Goal: Find specific page/section: Find specific page/section

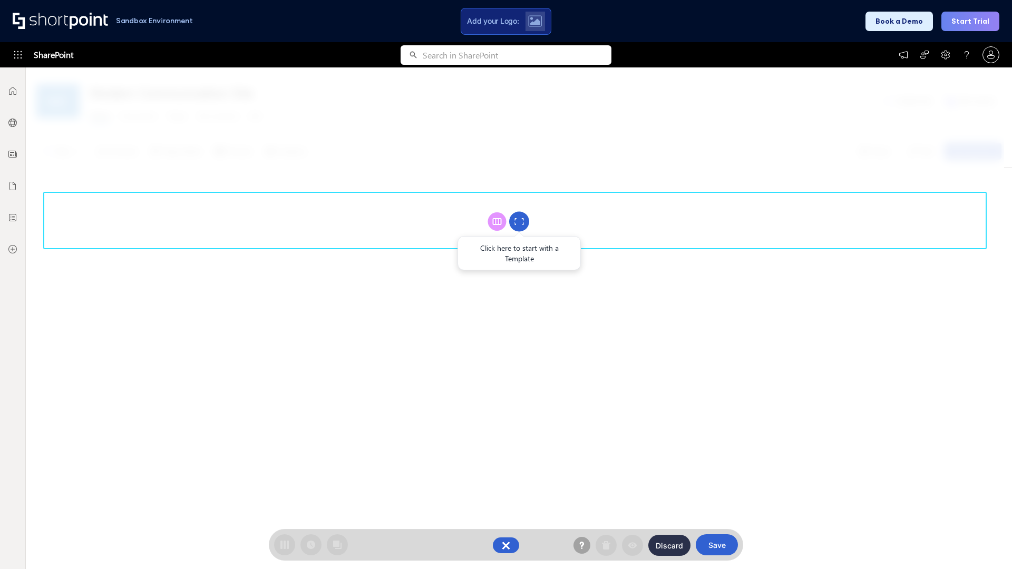
click at [519, 221] on circle at bounding box center [519, 222] width 20 height 20
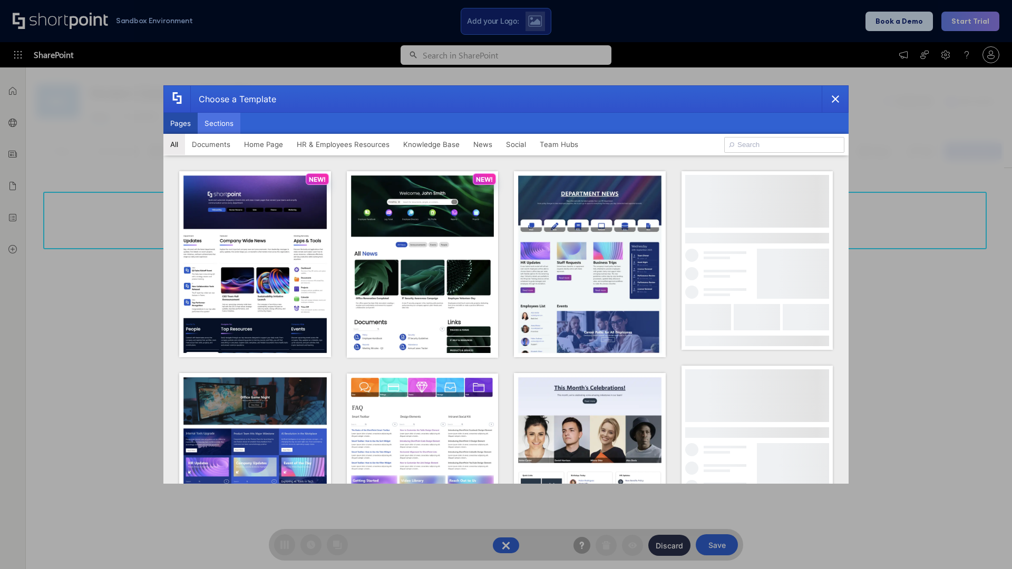
click at [219, 123] on button "Sections" at bounding box center [219, 123] width 43 height 21
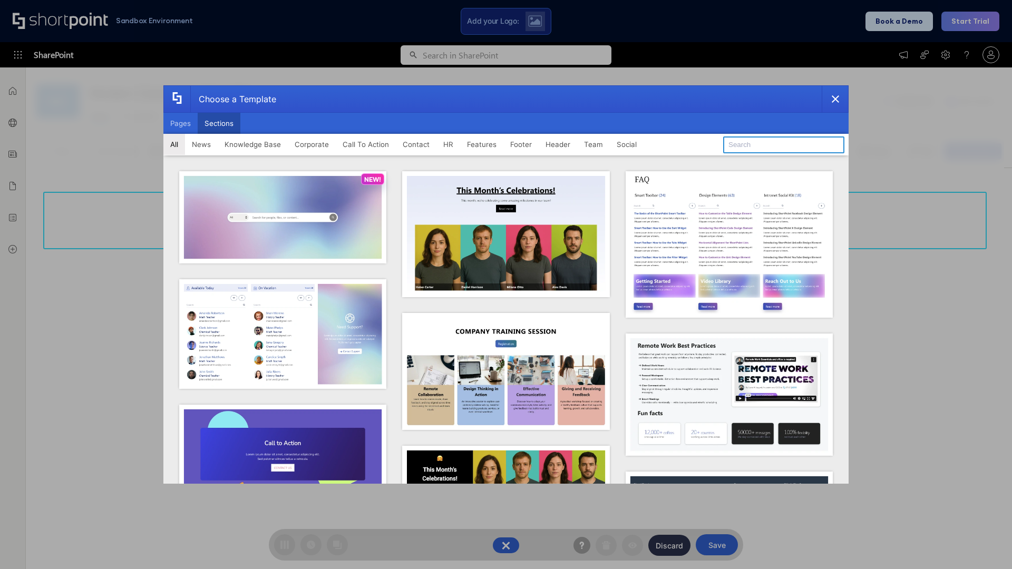
type input "Events"
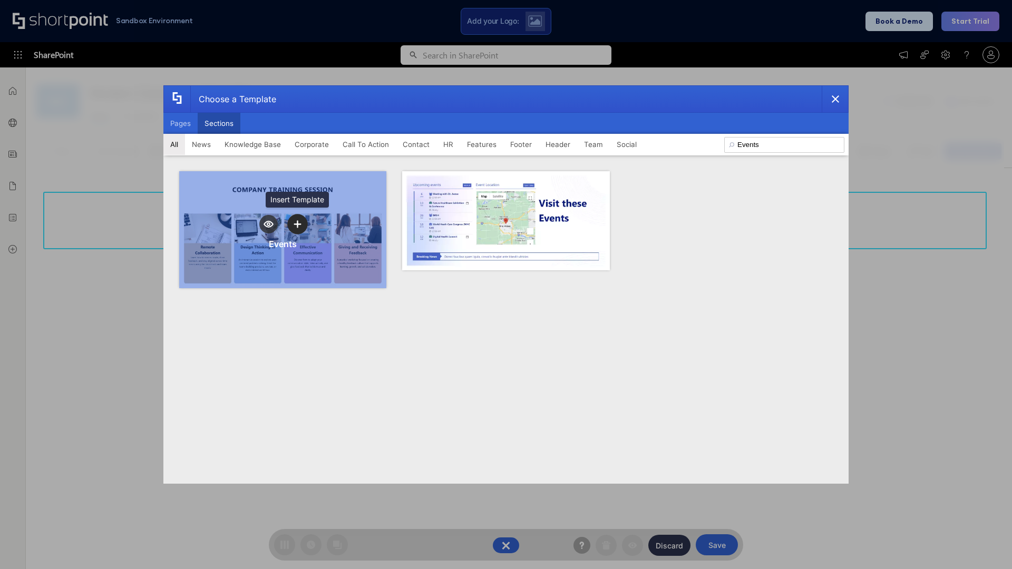
click at [297, 224] on icon "template selector" at bounding box center [297, 224] width 7 height 7
